Goal: Transaction & Acquisition: Purchase product/service

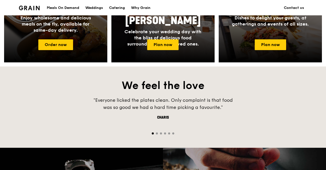
scroll to position [179, 0]
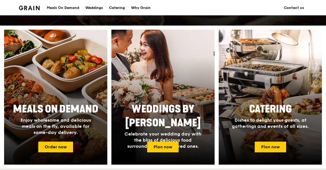
click at [76, 98] on div at bounding box center [55, 97] width 113 height 148
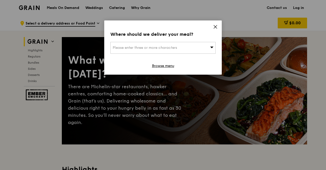
click at [216, 28] on icon at bounding box center [215, 27] width 5 height 5
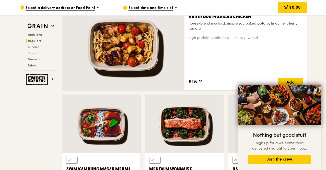
scroll to position [404, 0]
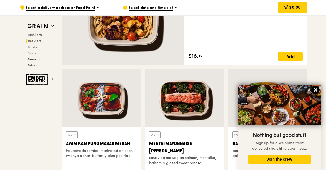
click at [315, 91] on icon at bounding box center [315, 89] width 3 height 3
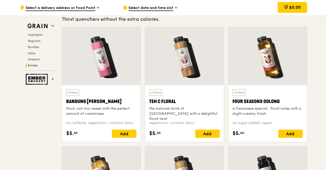
scroll to position [1886, 0]
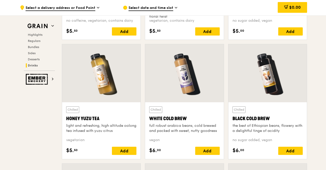
click at [35, 32] on div "Grain Highlights Regulars Bundles Sides Desserts Drinks" at bounding box center [39, 45] width 31 height 49
click at [35, 35] on span "Highlights" at bounding box center [36, 35] width 16 height 4
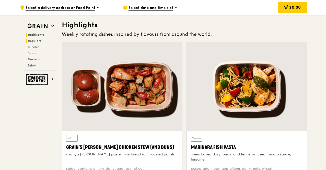
click at [33, 41] on span "Regulars" at bounding box center [35, 41] width 14 height 4
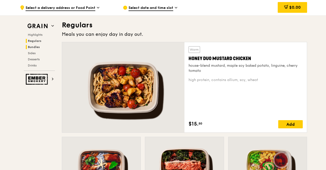
click at [34, 46] on span "Bundles" at bounding box center [34, 47] width 12 height 4
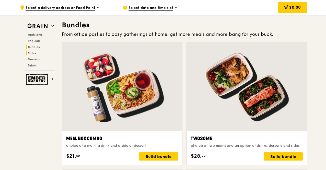
click at [33, 53] on span "Sides" at bounding box center [32, 53] width 8 height 4
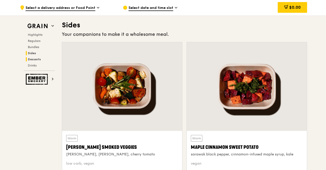
click at [38, 58] on span "Desserts" at bounding box center [34, 60] width 13 height 4
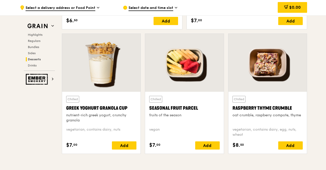
scroll to position [1687, 0]
